Goal: Task Accomplishment & Management: Complete application form

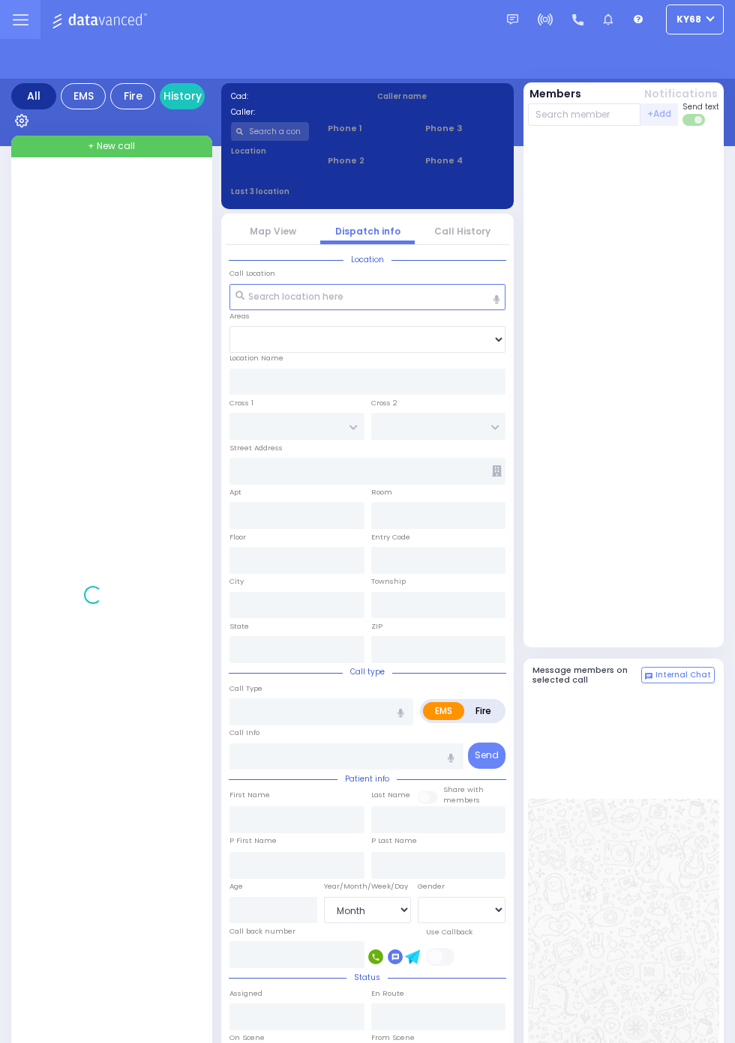
select select "Month"
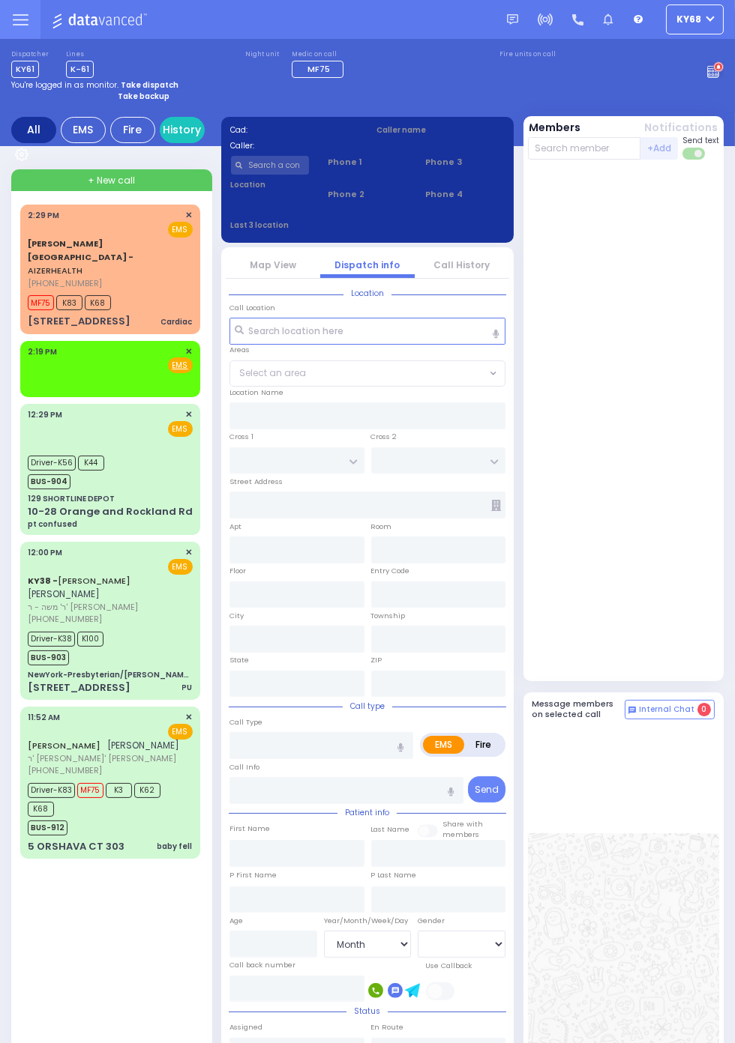
click at [35, 295] on span "MF75" at bounding box center [41, 302] width 26 height 15
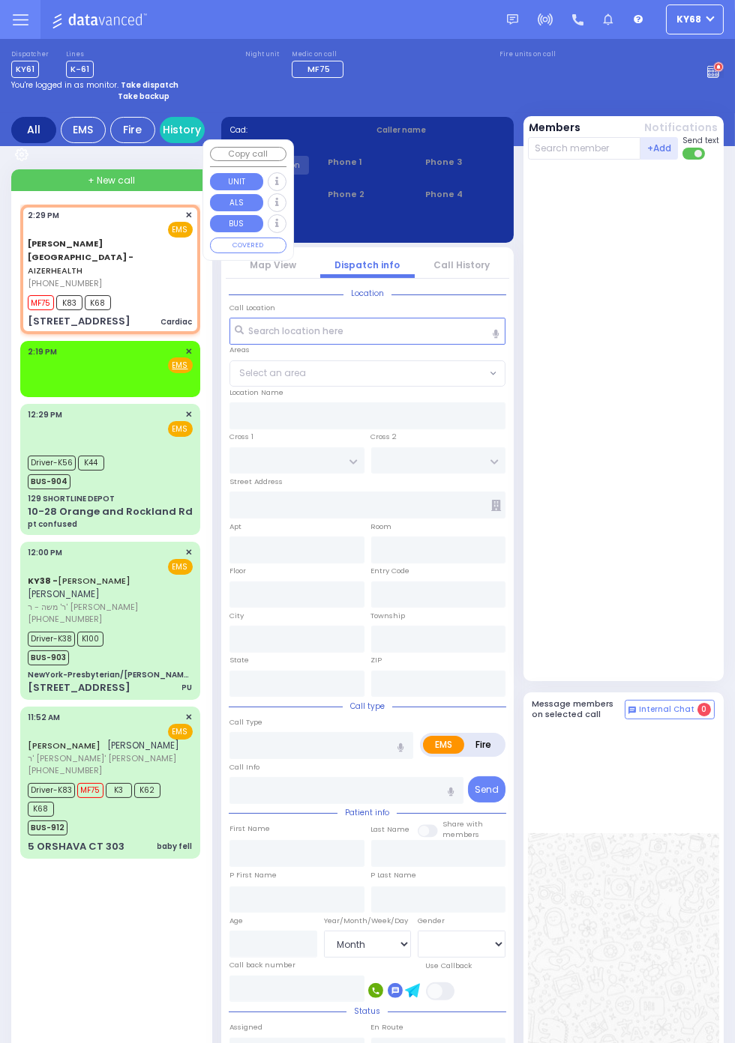
select select
type input "Cardiac"
radio input "true"
type input "6"
select select "Month"
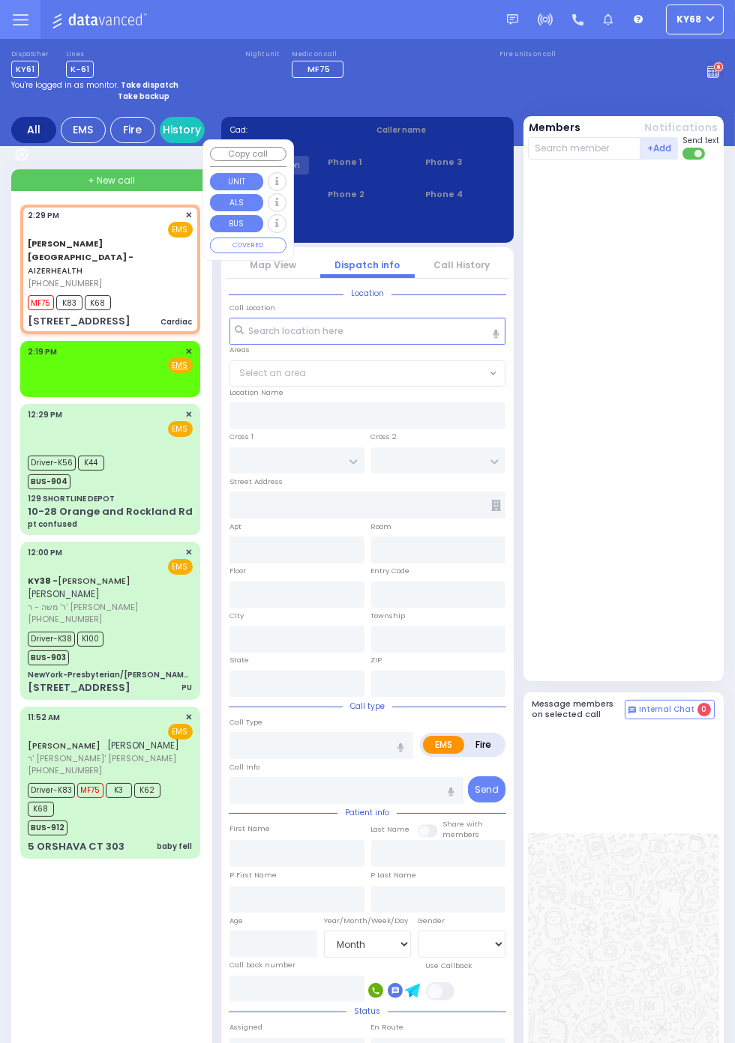
type input "14:29"
type input "14:32"
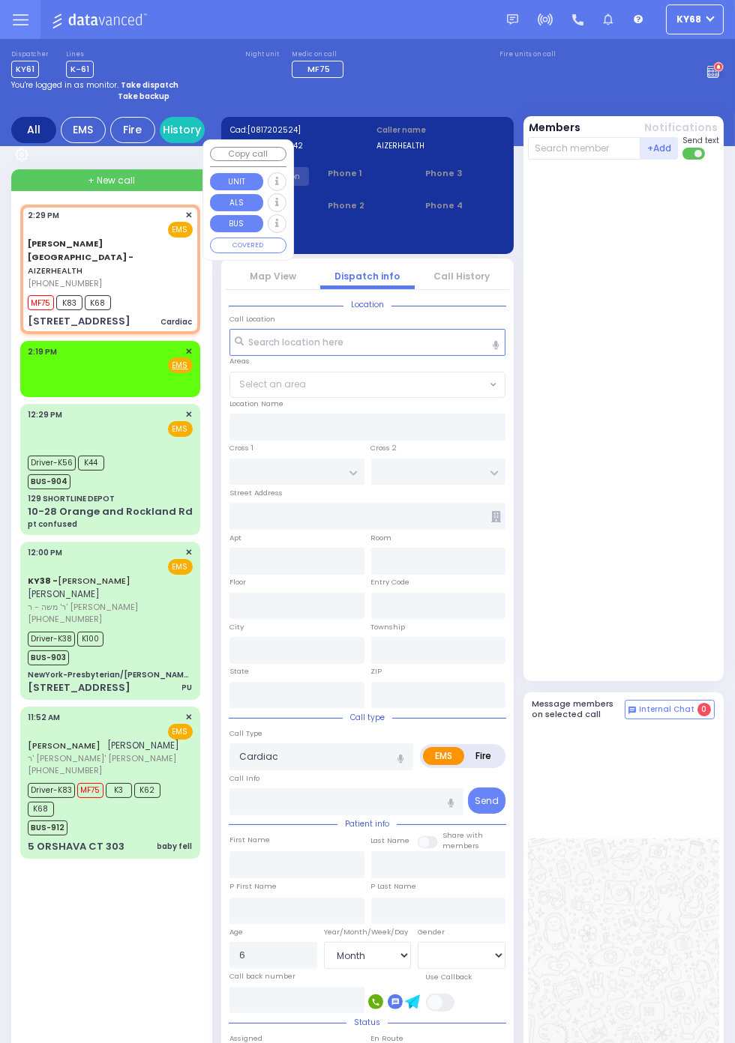
type input "[STREET_ADDRESS]"
type input "4"
type input "[GEOGRAPHIC_DATA]"
type input "2220"
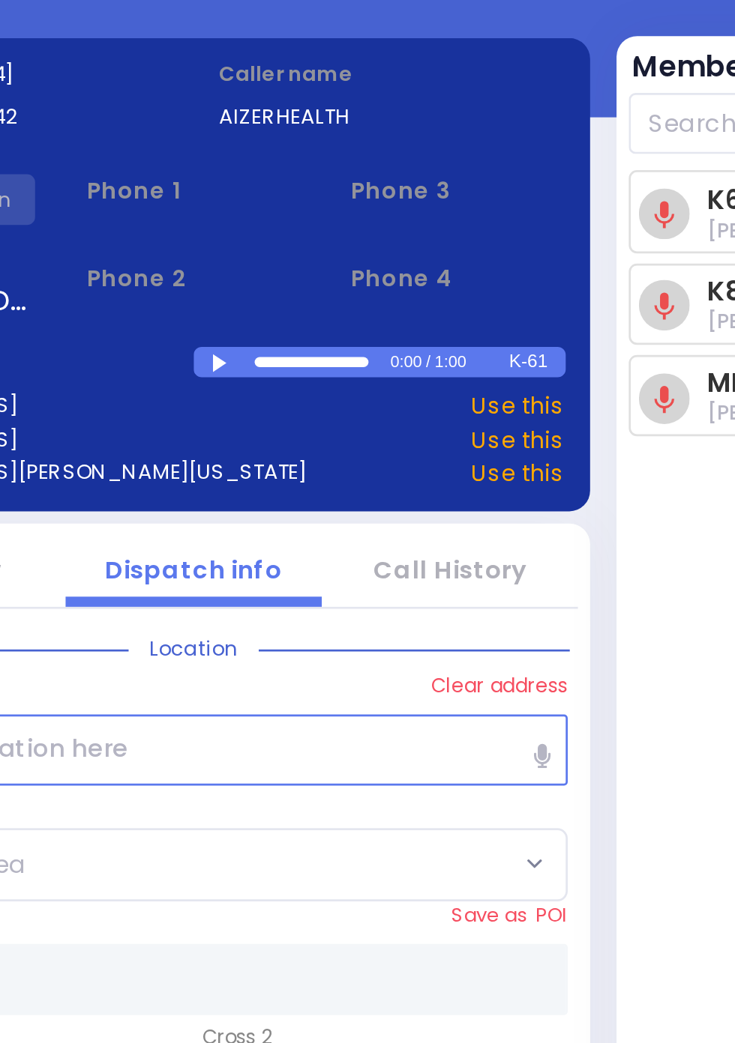
click at [383, 234] on div at bounding box center [379, 237] width 8 height 7
